Goal: Task Accomplishment & Management: Use online tool/utility

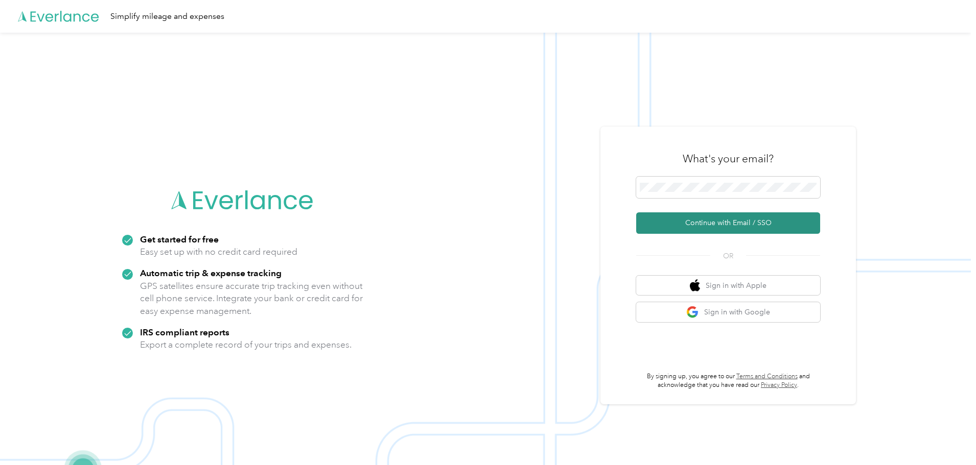
click at [710, 221] on button "Continue with Email / SSO" at bounding box center [728, 223] width 184 height 21
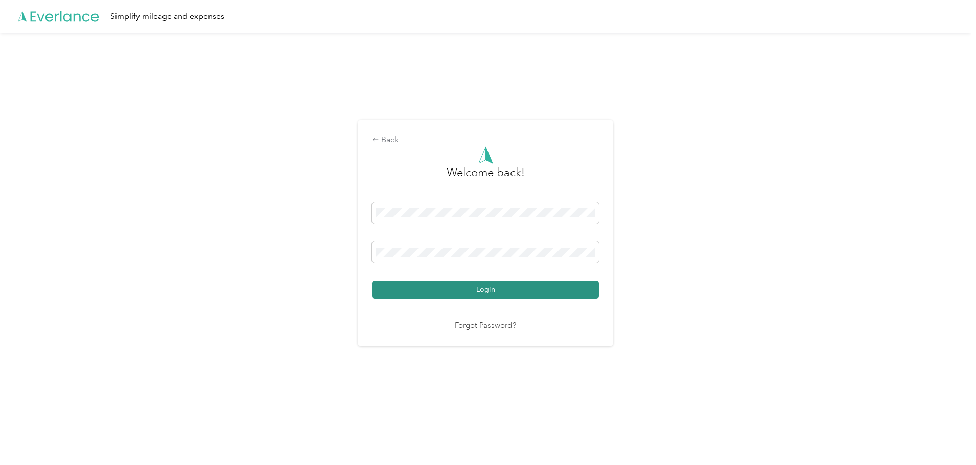
click at [487, 288] on button "Login" at bounding box center [485, 290] width 227 height 18
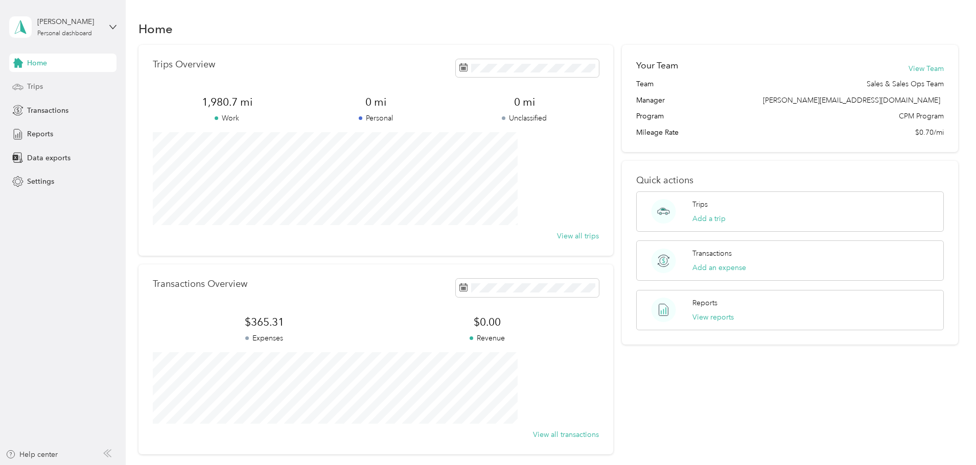
click at [36, 85] on span "Trips" at bounding box center [35, 86] width 16 height 11
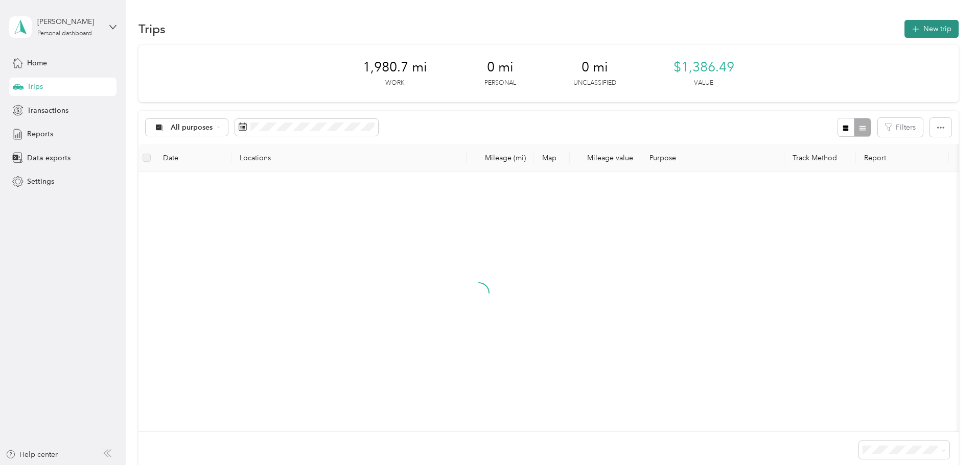
click at [904, 30] on button "New trip" at bounding box center [931, 29] width 54 height 18
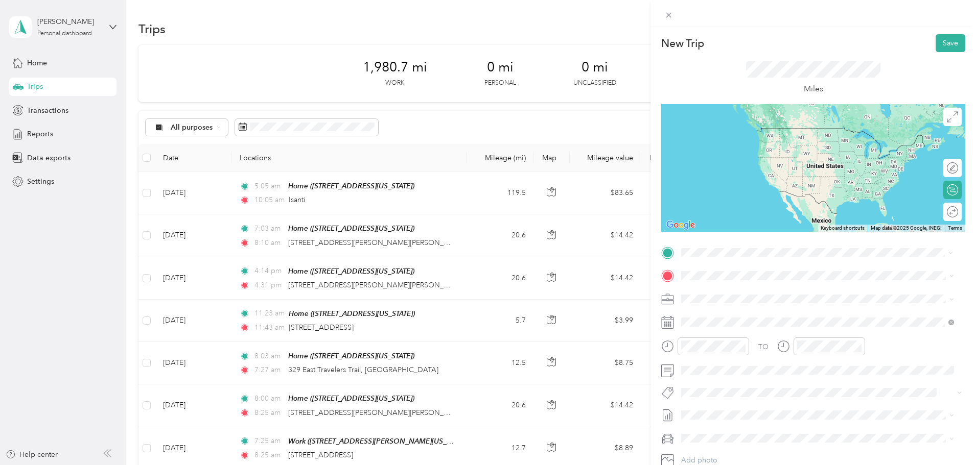
click at [783, 299] on div "Home [STREET_ADDRESS][US_STATE]" at bounding box center [751, 298] width 102 height 21
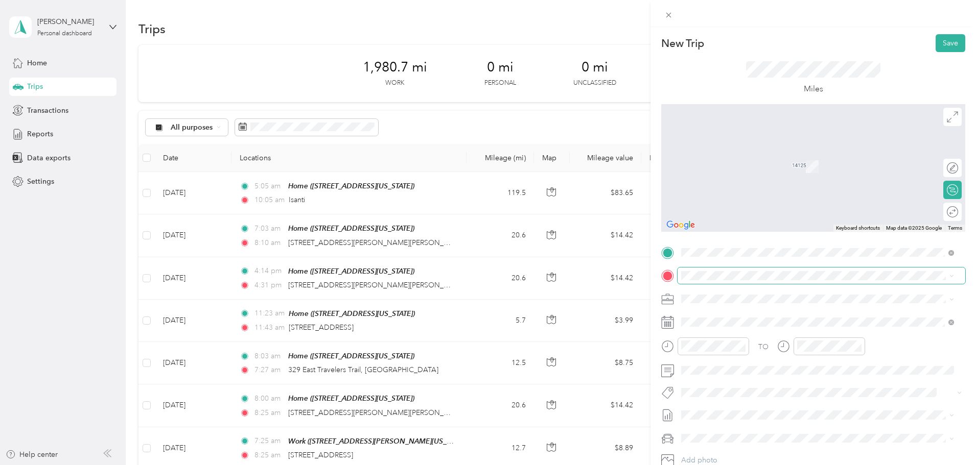
click at [722, 271] on span at bounding box center [821, 276] width 288 height 16
click at [710, 317] on span "[STREET_ADDRESS][US_STATE]" at bounding box center [751, 312] width 102 height 9
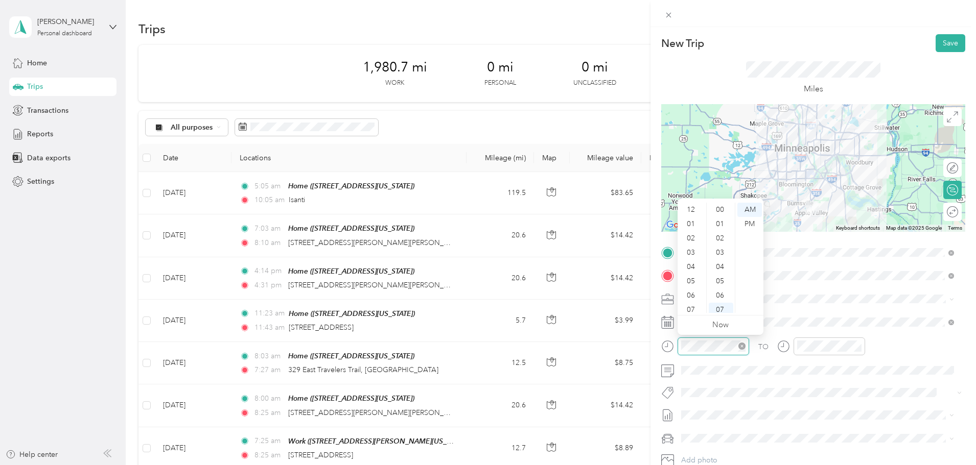
scroll to position [61, 0]
click at [687, 247] on div "07" at bounding box center [691, 249] width 25 height 14
click at [813, 382] on div "TO Add photo" at bounding box center [813, 368] width 304 height 247
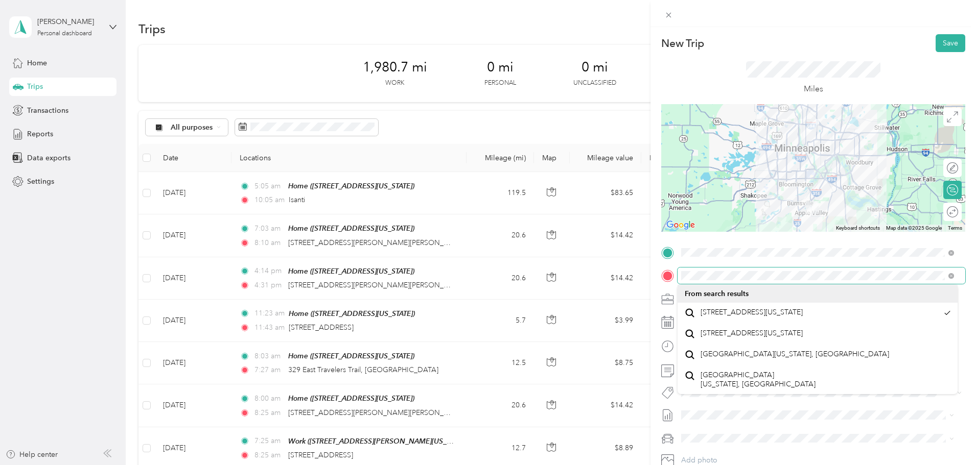
click at [664, 278] on div at bounding box center [813, 276] width 304 height 16
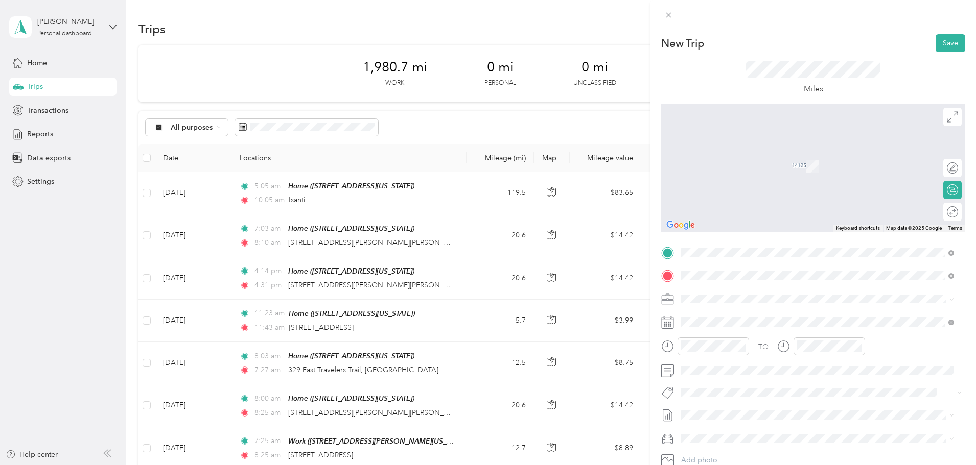
click at [755, 314] on span "[STREET_ADDRESS][US_STATE]" at bounding box center [751, 312] width 102 height 9
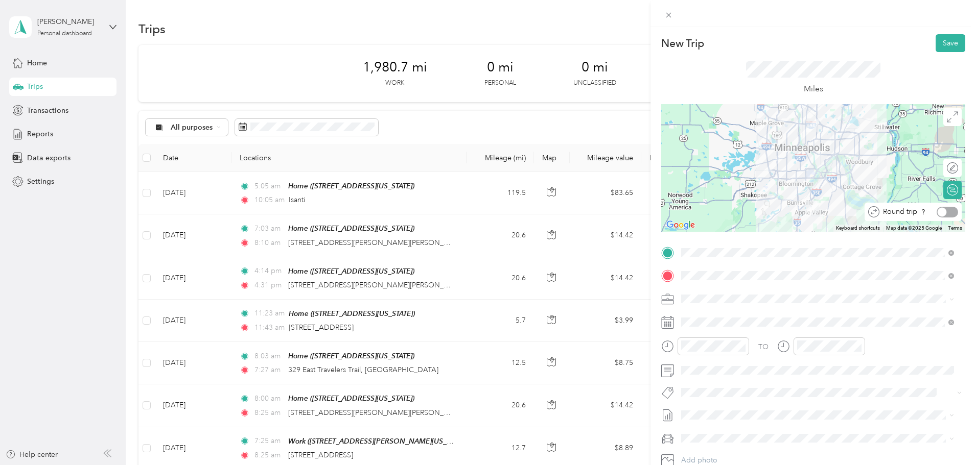
click at [942, 211] on div at bounding box center [946, 212] width 21 height 11
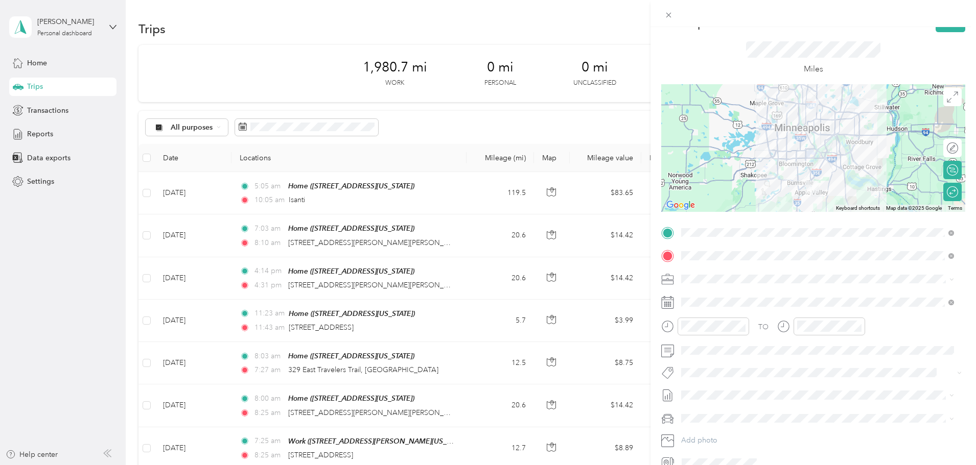
scroll to position [0, 0]
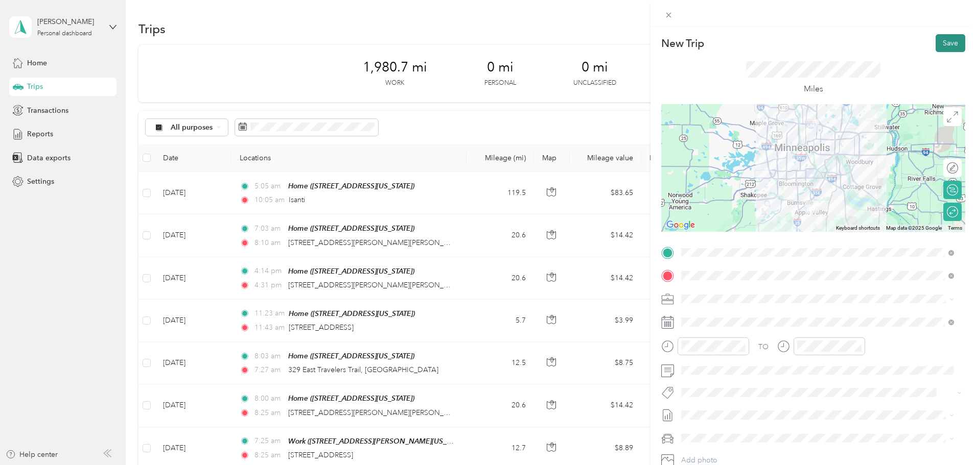
click at [939, 42] on button "Save" at bounding box center [950, 43] width 30 height 18
